Goal: Find specific page/section: Find specific page/section

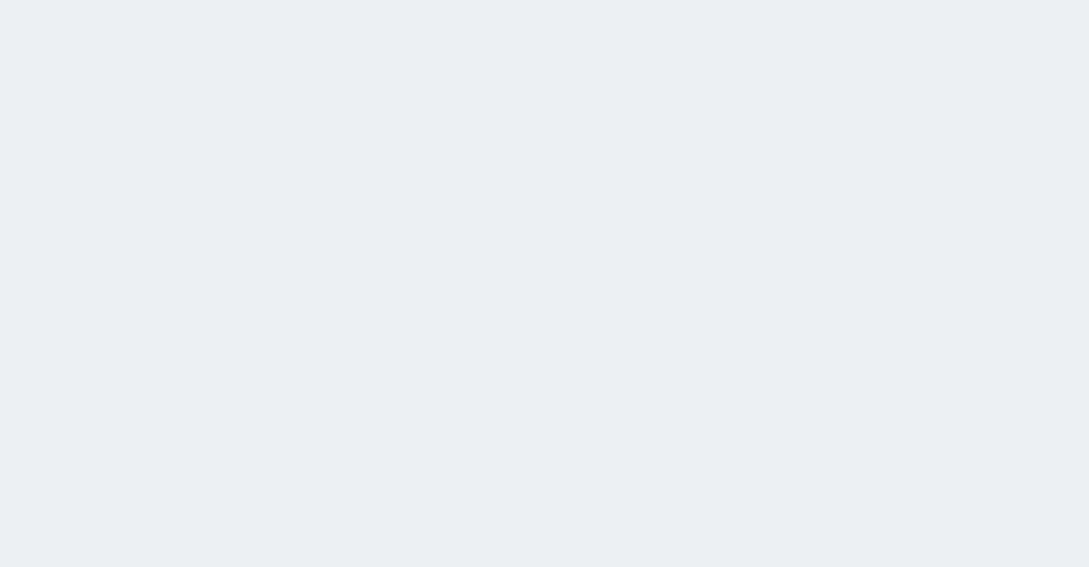
click at [292, 0] on html at bounding box center [544, 0] width 1089 height 0
